Goal: Feedback & Contribution: Leave review/rating

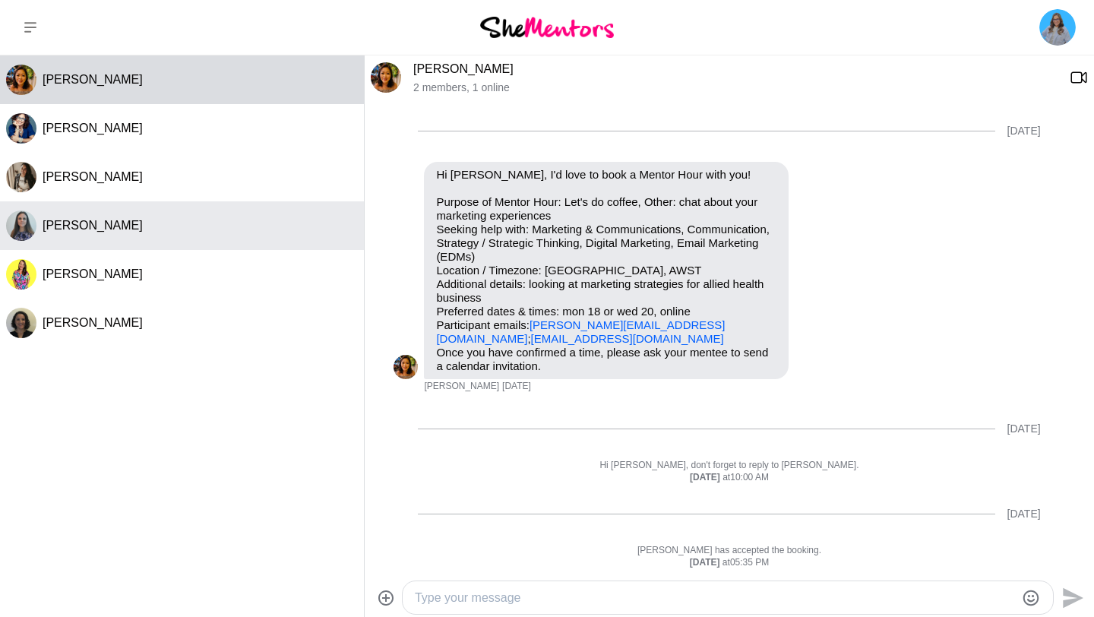
scroll to position [768, 0]
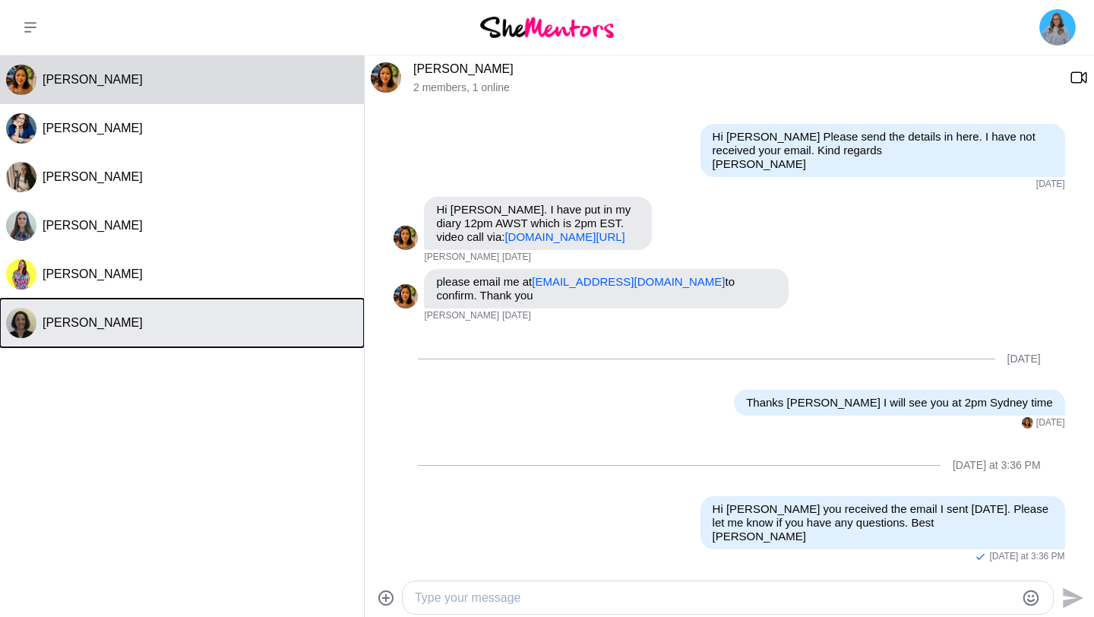
click at [79, 318] on span "[PERSON_NAME]" at bounding box center [93, 322] width 100 height 13
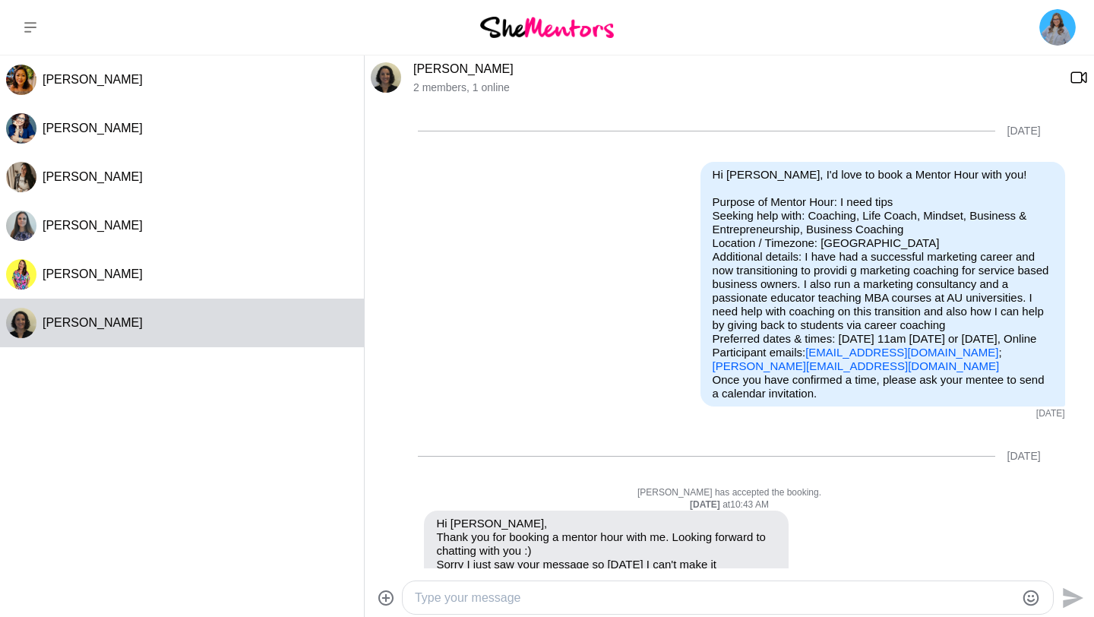
scroll to position [1283, 0]
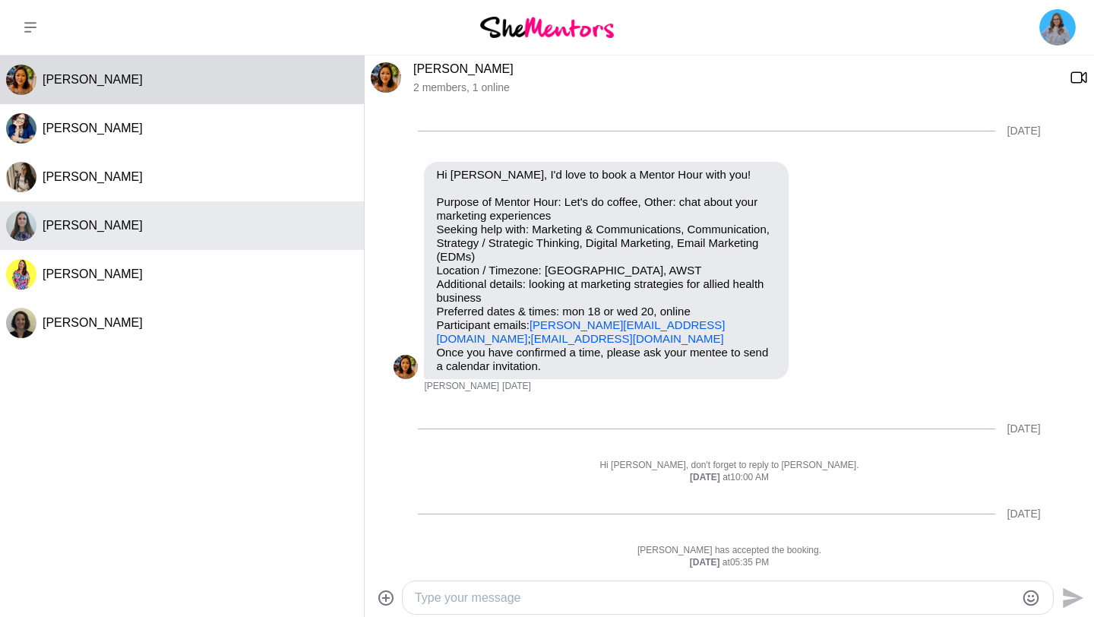
scroll to position [768, 0]
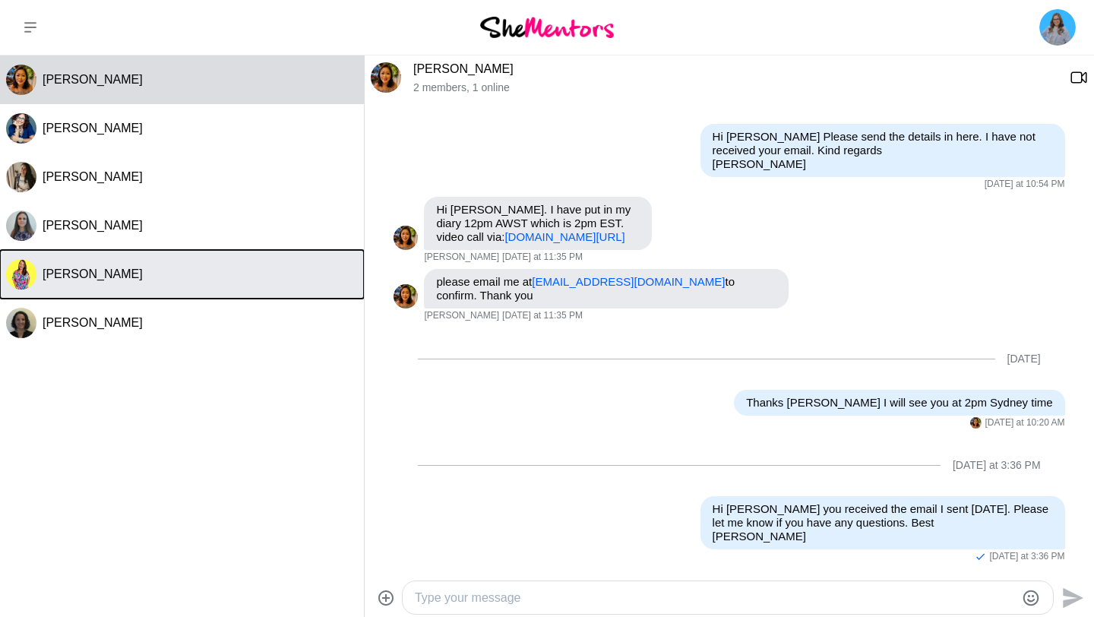
click at [117, 269] on span "[PERSON_NAME]" at bounding box center [93, 273] width 100 height 13
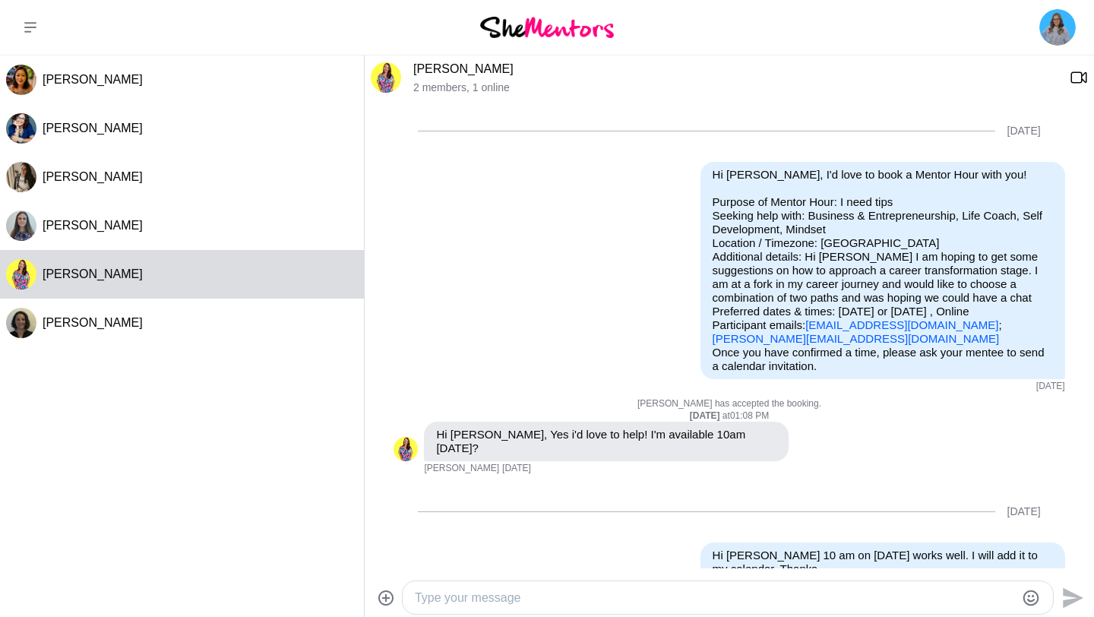
scroll to position [472, 0]
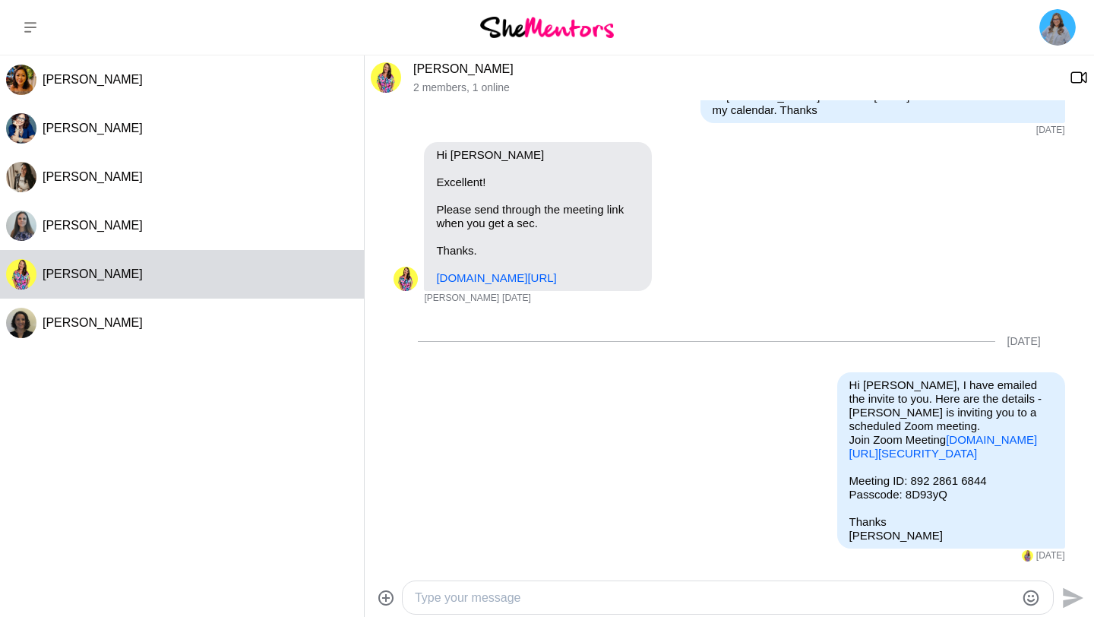
click at [385, 79] on img at bounding box center [386, 77] width 30 height 30
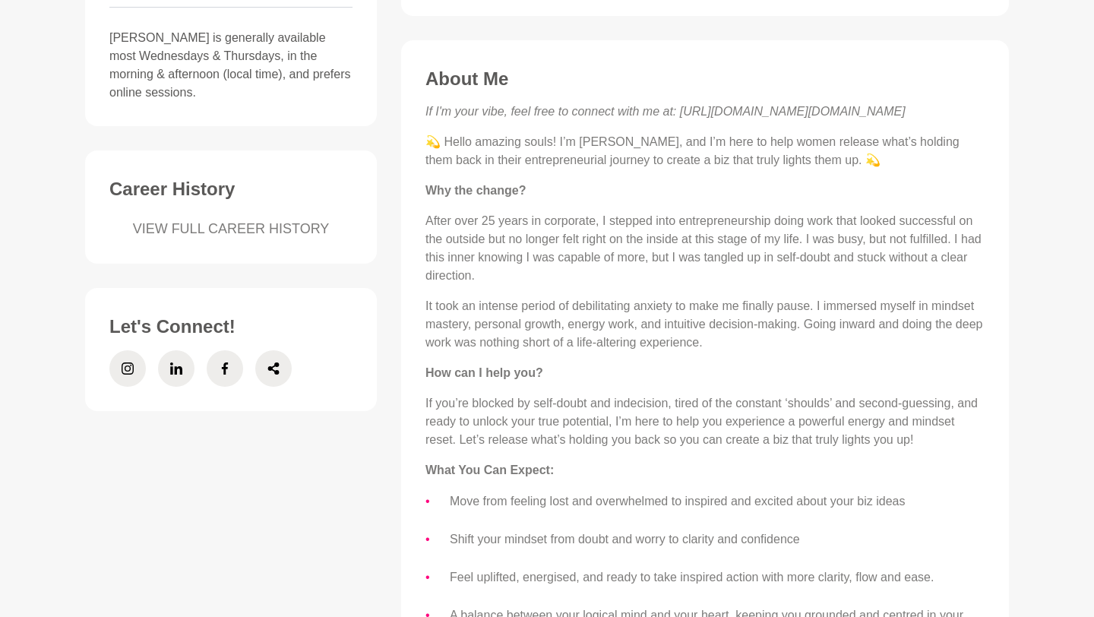
scroll to position [776, 0]
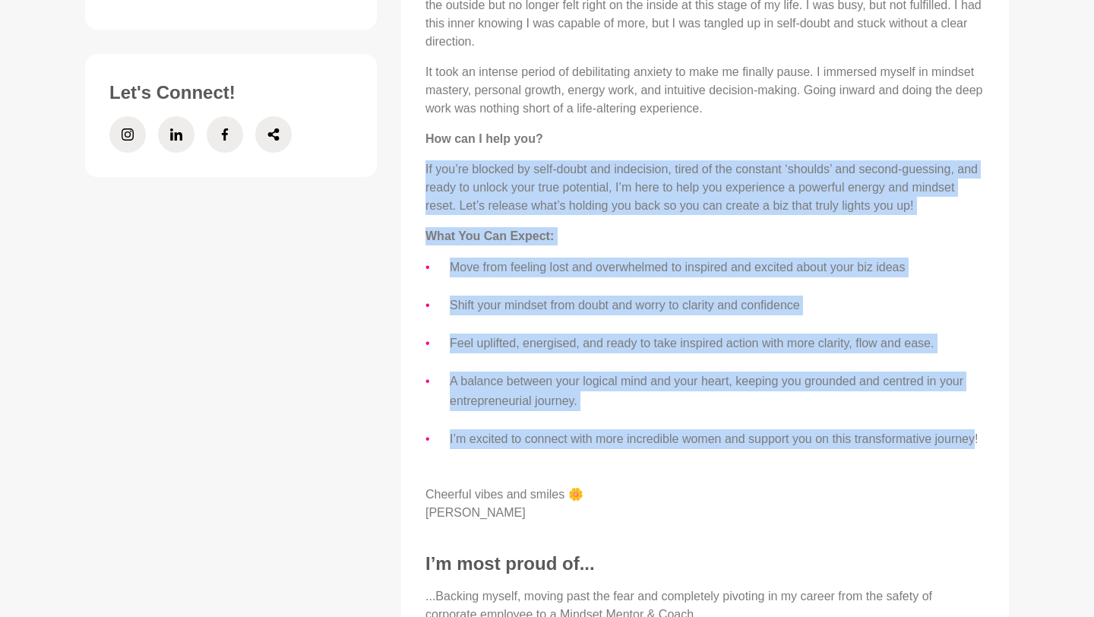
drag, startPoint x: 426, startPoint y: 172, endPoint x: 489, endPoint y: 464, distance: 298.7
click at [489, 464] on div "If I'm your vibe, feel free to connect with me at: https://www.instagram.com/ch…" at bounding box center [705, 196] width 559 height 654
copy div "If you’re blocked by self-doubt and indecision, tired of the constant ‘shoulds’…"
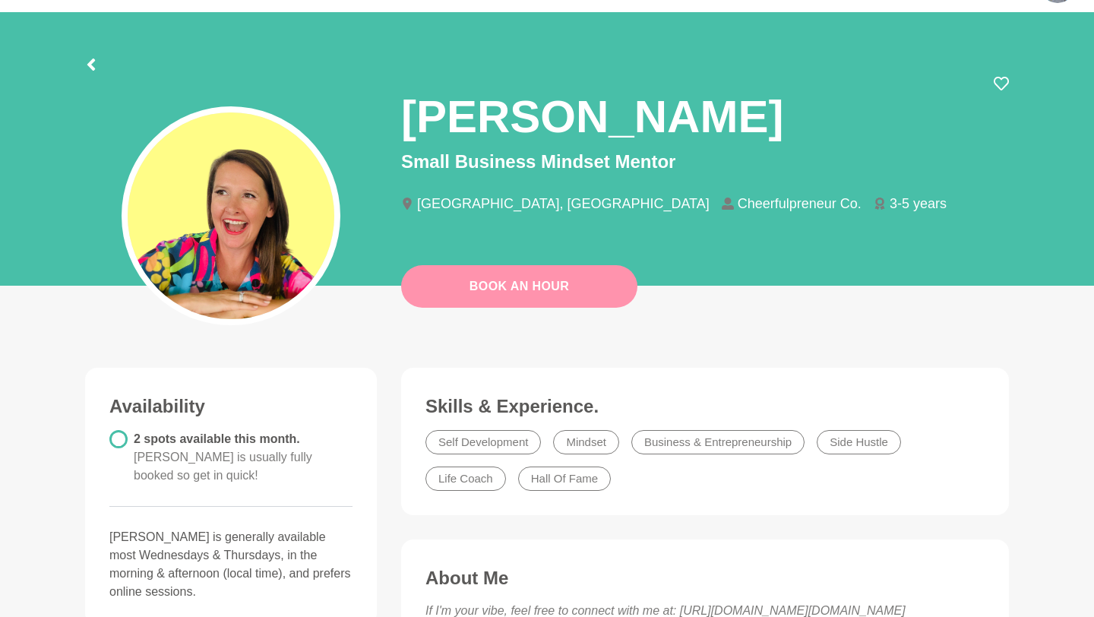
scroll to position [0, 0]
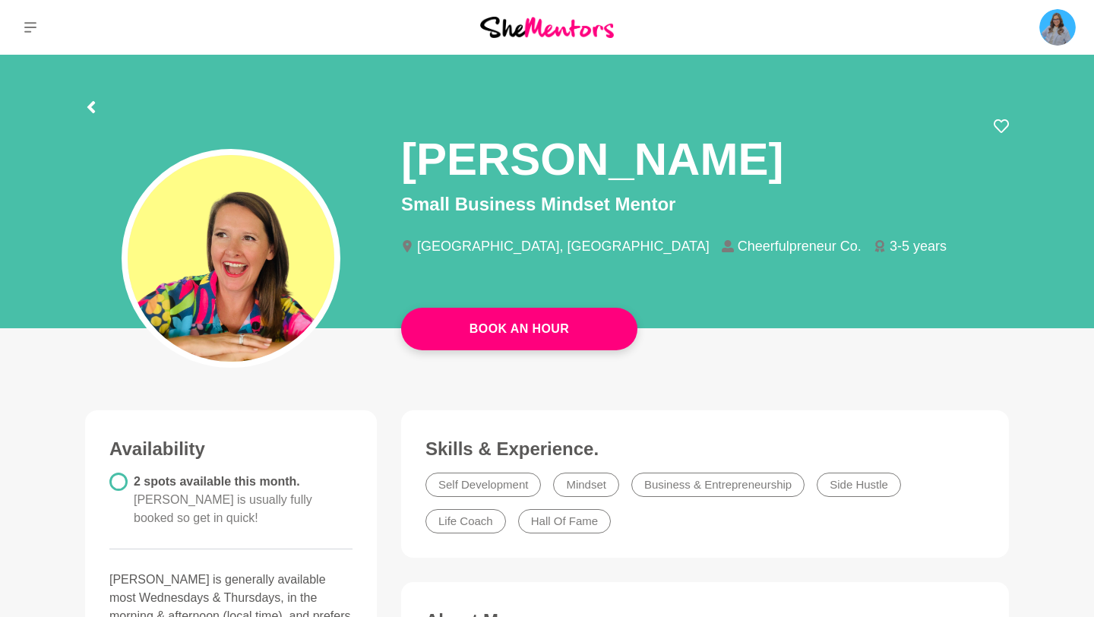
click at [97, 106] on div at bounding box center [547, 104] width 924 height 27
click at [91, 106] on icon at bounding box center [91, 107] width 12 height 12
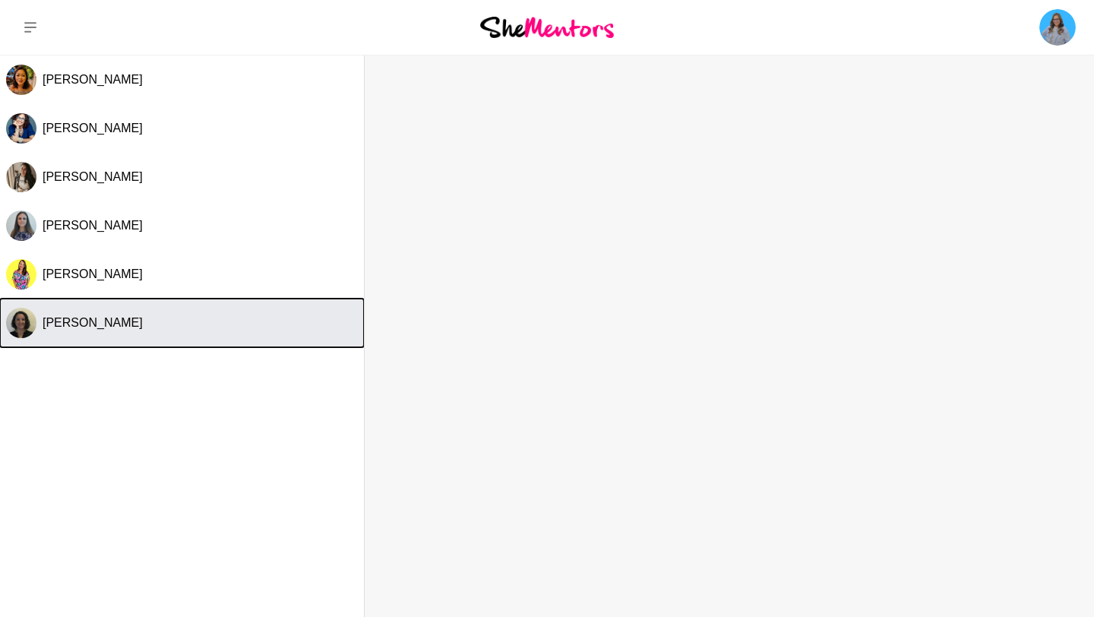
click at [96, 326] on span "[PERSON_NAME]" at bounding box center [93, 322] width 100 height 13
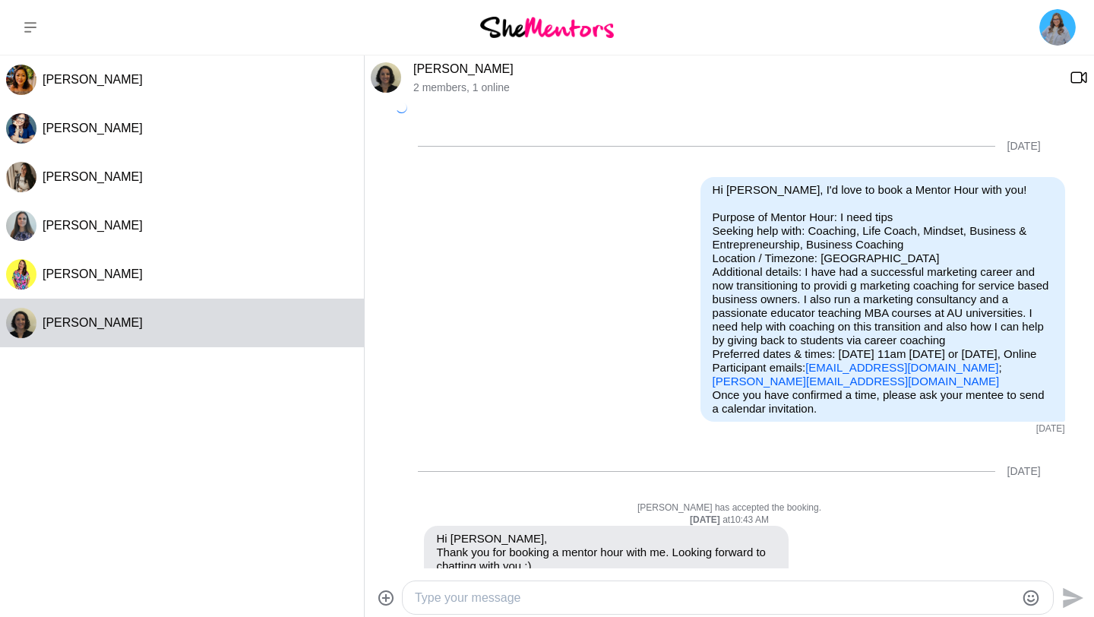
scroll to position [1283, 0]
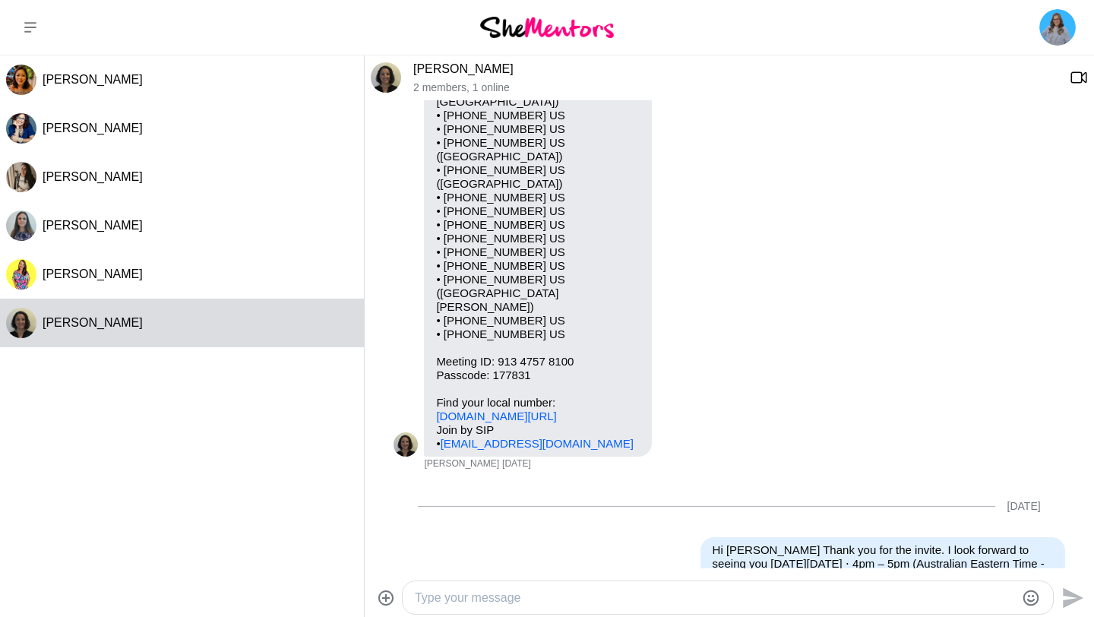
click at [389, 72] on img at bounding box center [386, 77] width 30 height 30
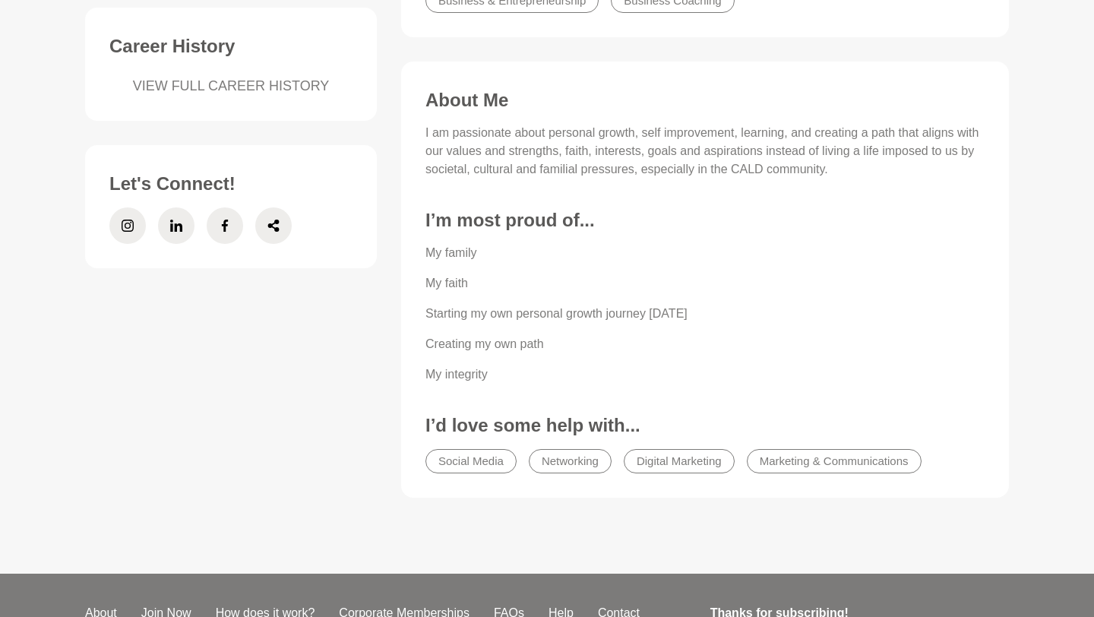
scroll to position [641, 0]
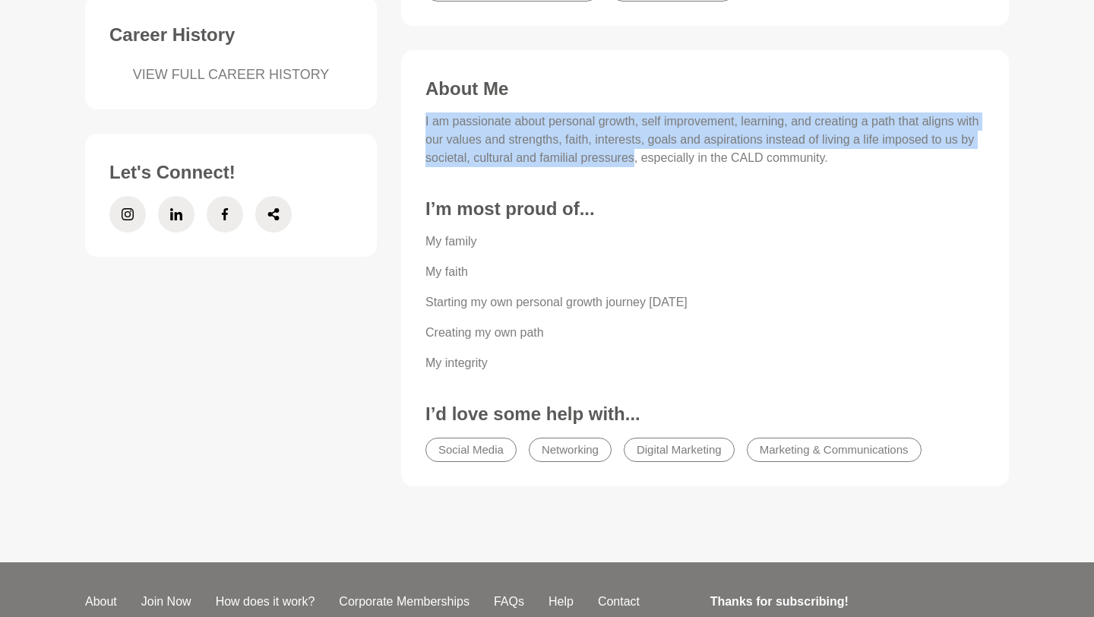
drag, startPoint x: 425, startPoint y: 123, endPoint x: 663, endPoint y: 163, distance: 242.0
click at [663, 163] on div "About Me I am passionate about personal growth, self improvement, learning, and…" at bounding box center [705, 275] width 578 height 394
copy p "I am passionate about personal growth, self improvement, learning, and creating…"
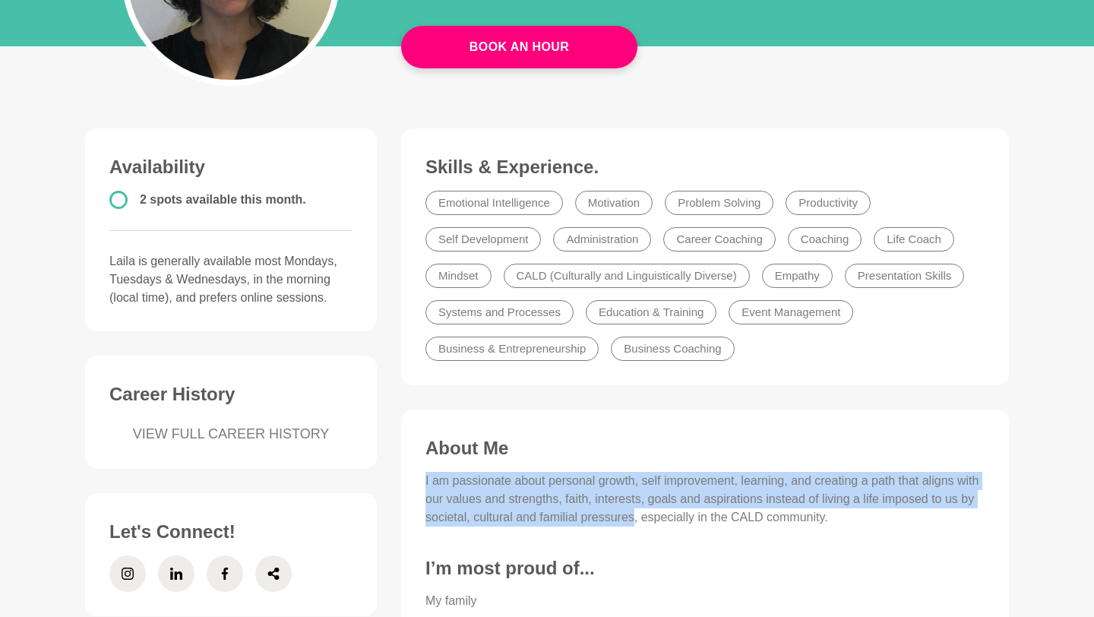
scroll to position [328, 0]
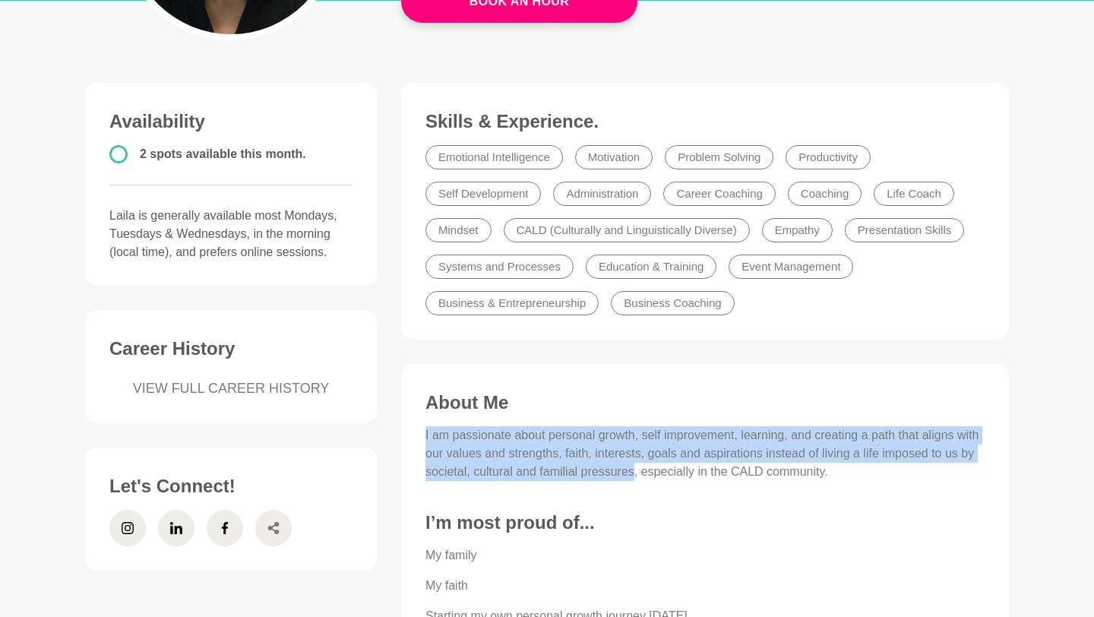
click at [282, 526] on span at bounding box center [273, 528] width 36 height 36
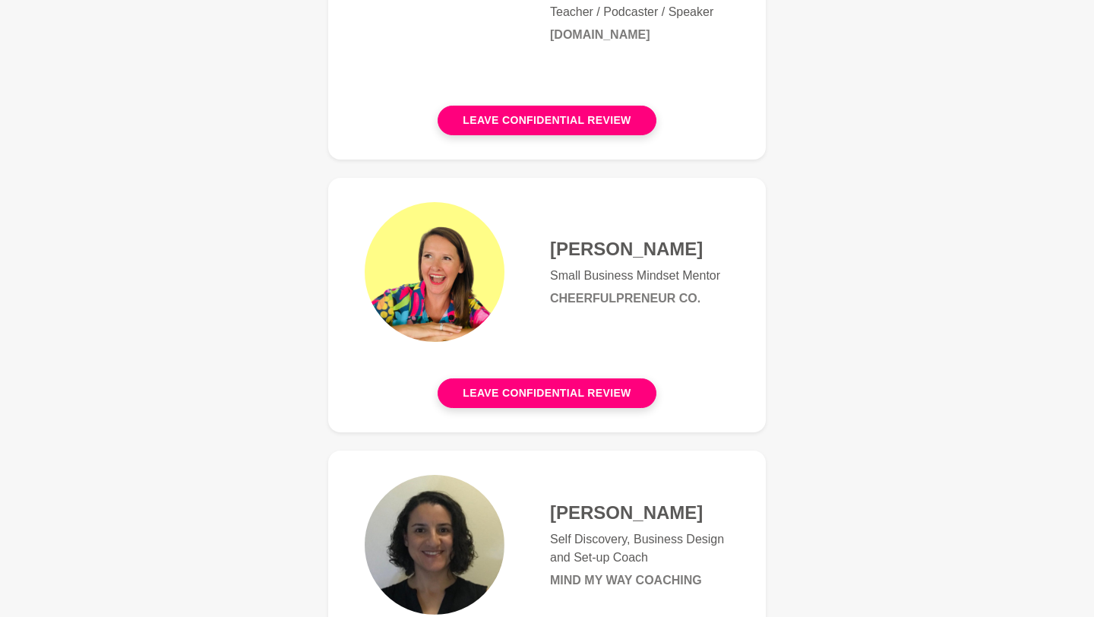
scroll to position [290, 0]
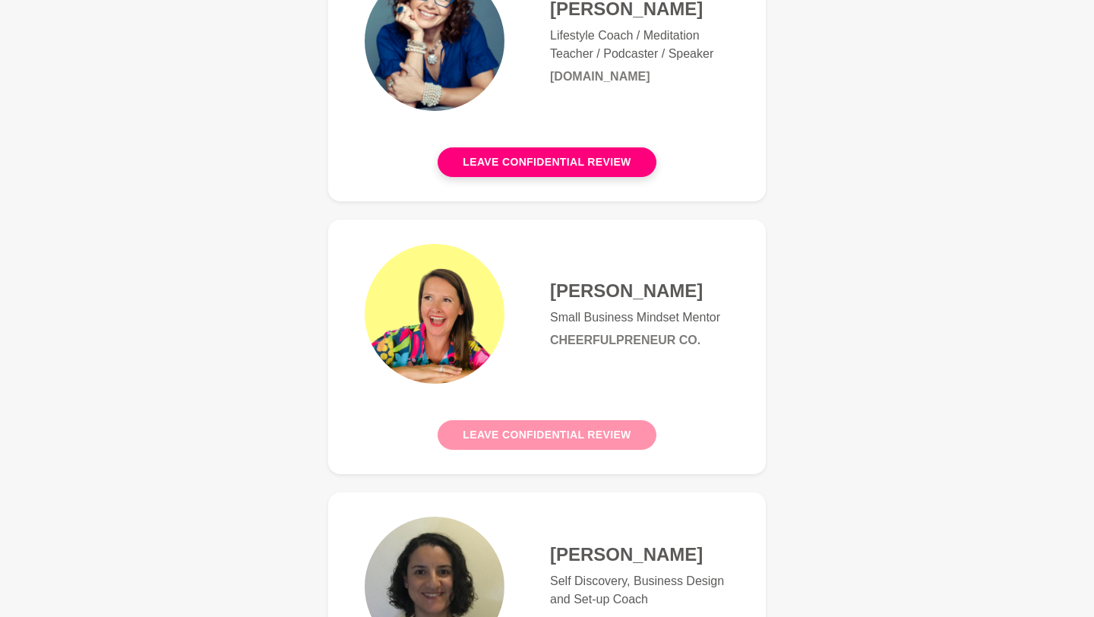
click at [555, 435] on button "Leave confidential review" at bounding box center [547, 435] width 218 height 30
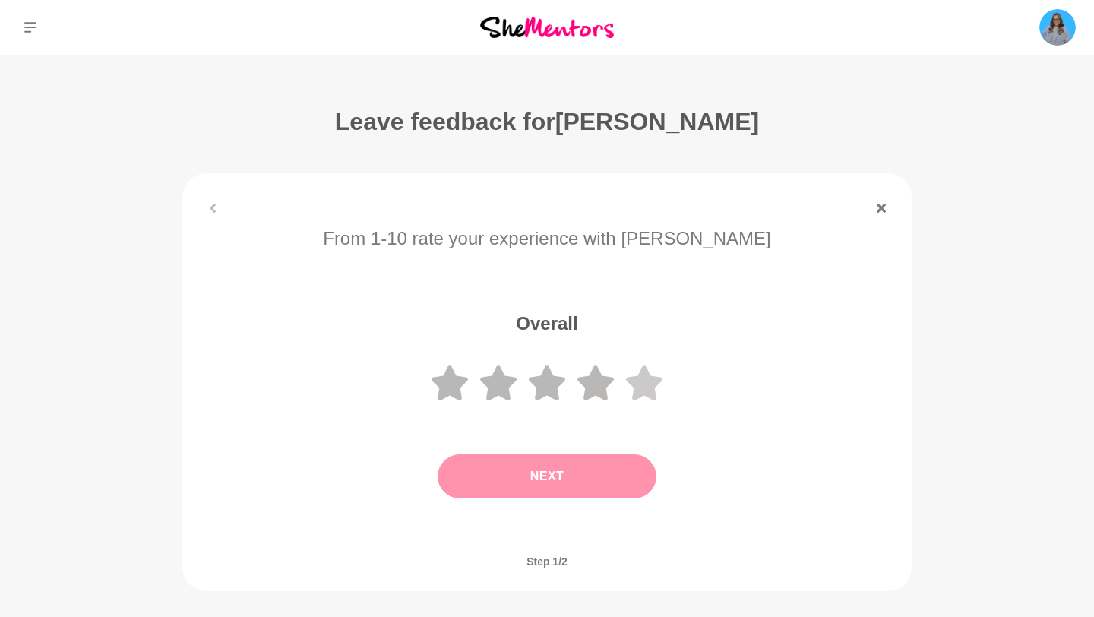
click at [640, 388] on icon at bounding box center [644, 383] width 36 height 35
click at [580, 474] on button "Next" at bounding box center [547, 476] width 219 height 44
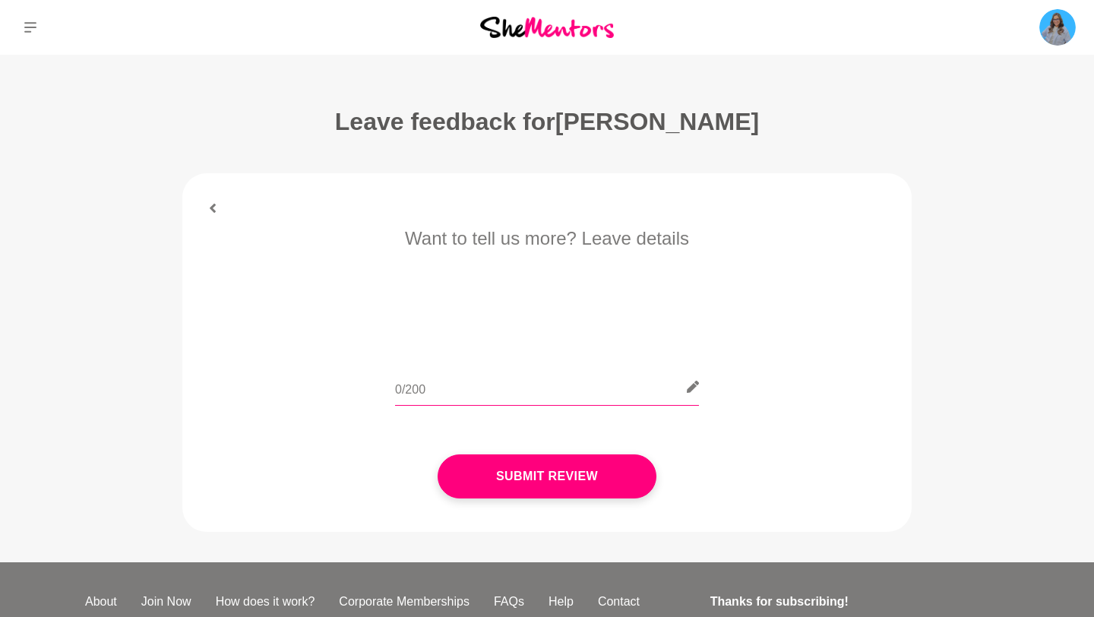
click at [518, 383] on input "text" at bounding box center [547, 387] width 304 height 37
paste input "Working with [Name] has been a truly transformative experience for me. I went f…"
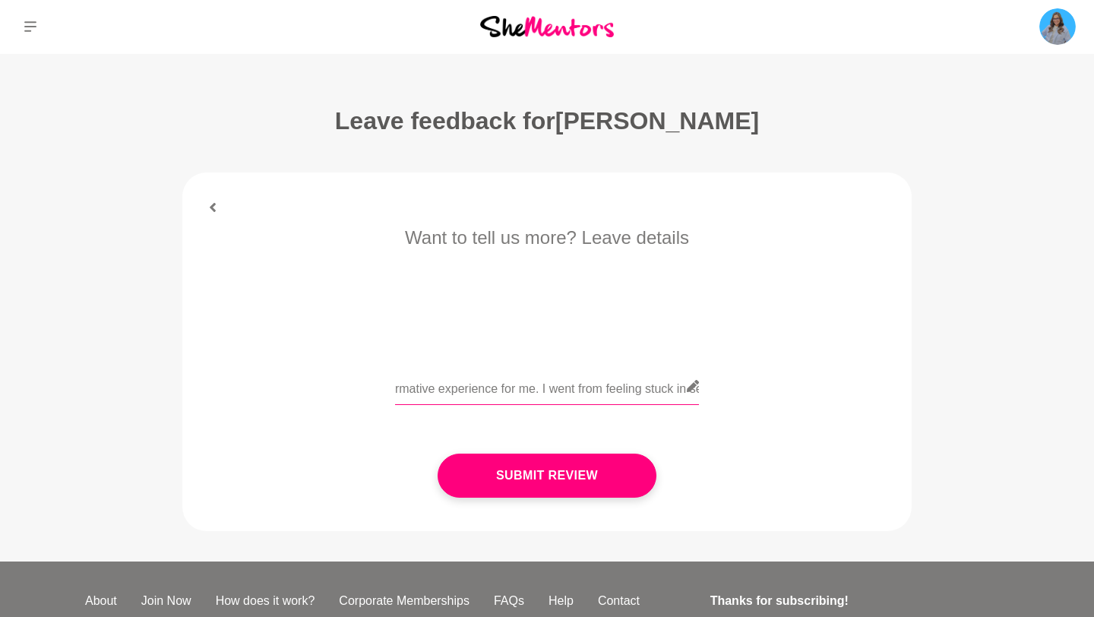
scroll to position [0, 237]
click at [692, 386] on icon at bounding box center [693, 386] width 12 height 12
click at [512, 389] on input "Working with [Name] has been a truly transformative experience for me. I went f…" at bounding box center [547, 386] width 304 height 37
click at [439, 391] on input "Working with Roslyn has been a truly transformative experience for me. I went f…" at bounding box center [547, 386] width 304 height 37
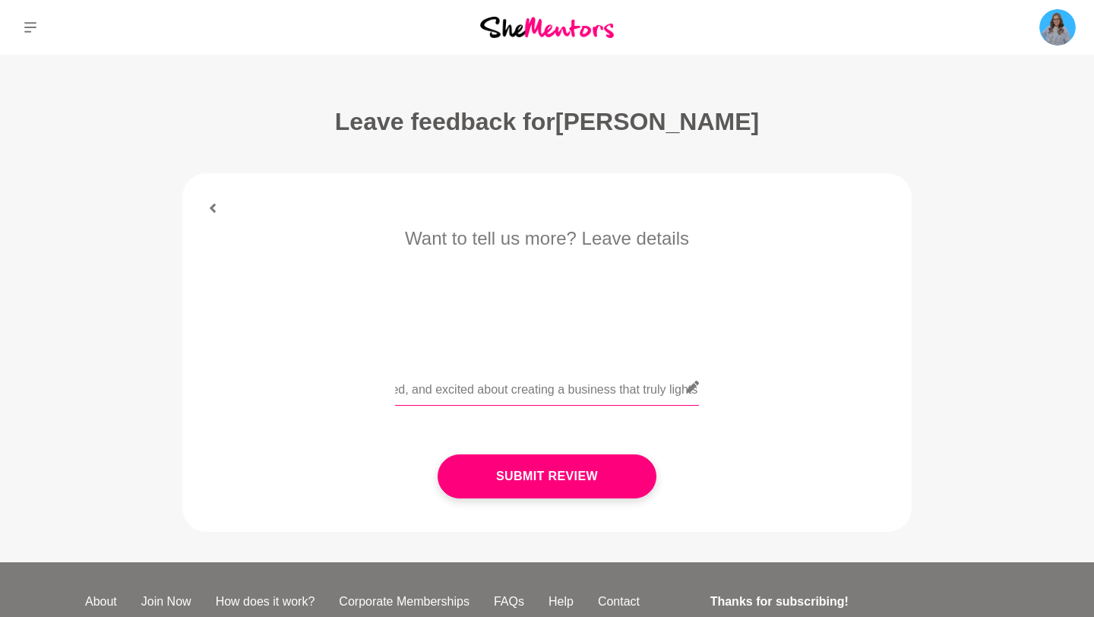
scroll to position [0, 1986]
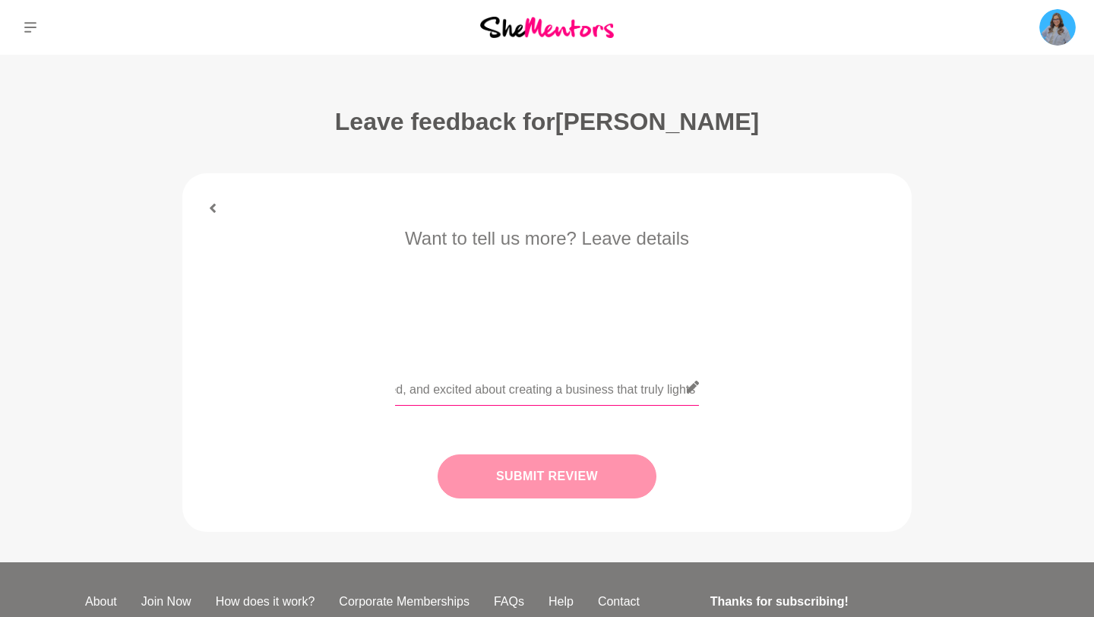
type input "My mentor hour with Roslyn has been a truly transformative experience for me. I…"
click at [501, 484] on button "Submit Review" at bounding box center [547, 476] width 219 height 44
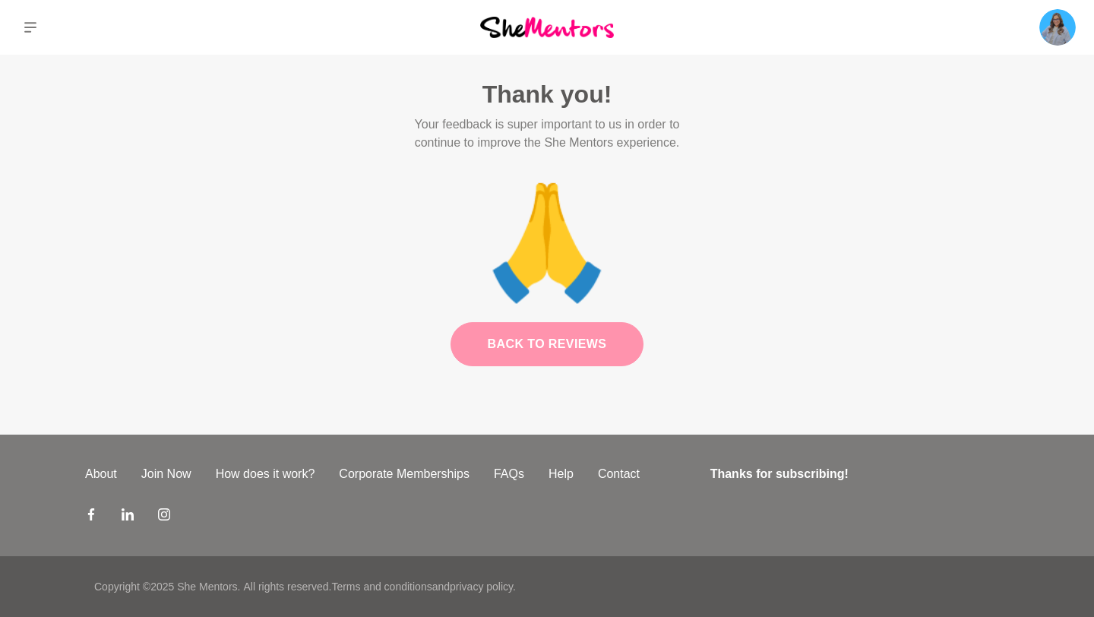
click at [558, 337] on link "Back to Reviews" at bounding box center [548, 344] width 194 height 44
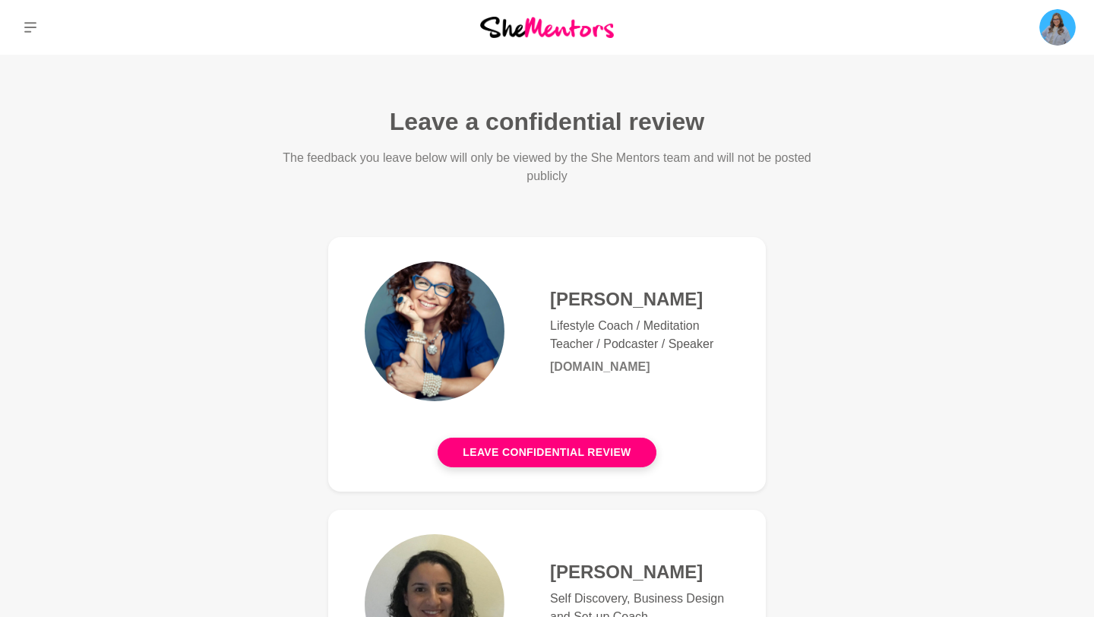
scroll to position [381, 0]
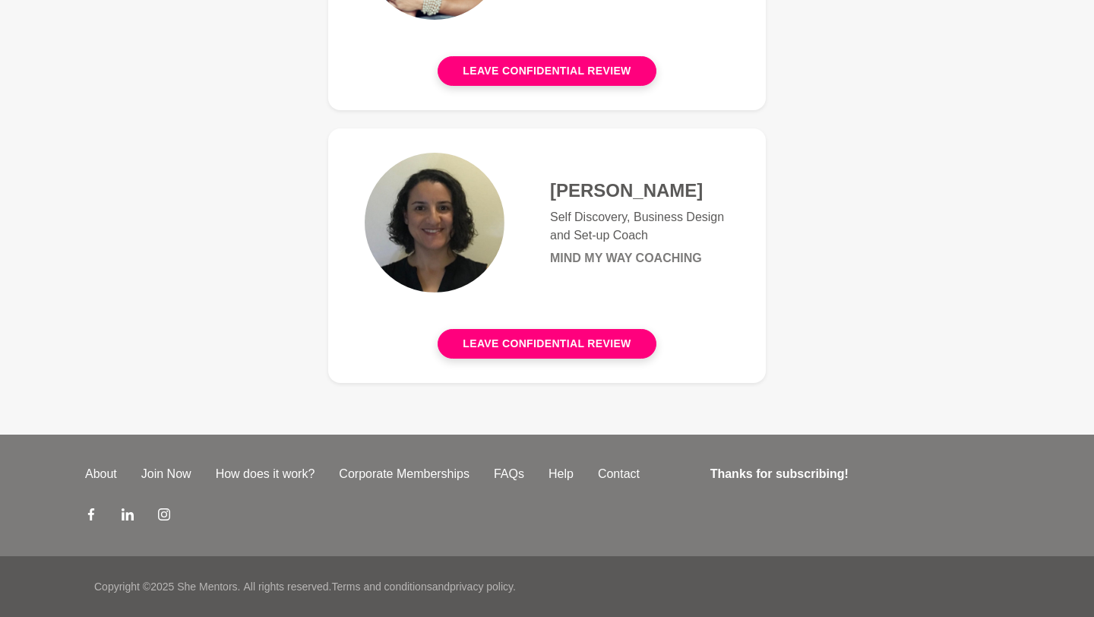
click at [553, 192] on h4 "[PERSON_NAME]" at bounding box center [639, 190] width 179 height 23
